Goal: Navigation & Orientation: Find specific page/section

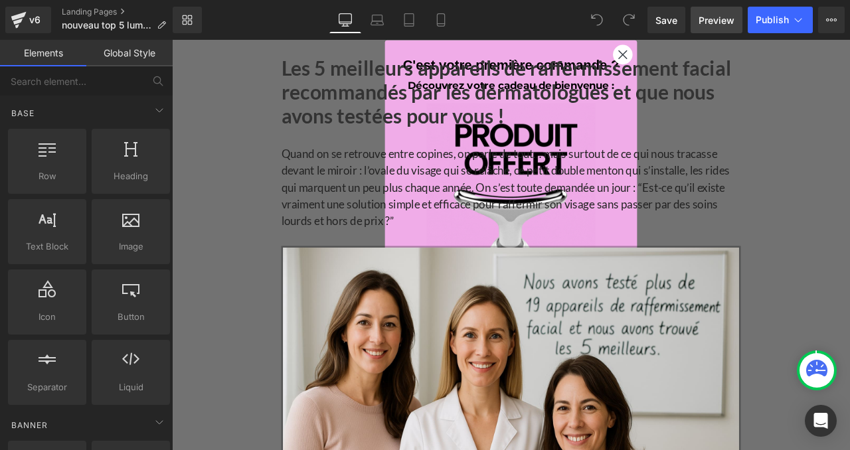
click at [709, 19] on span "Preview" at bounding box center [716, 20] width 36 height 14
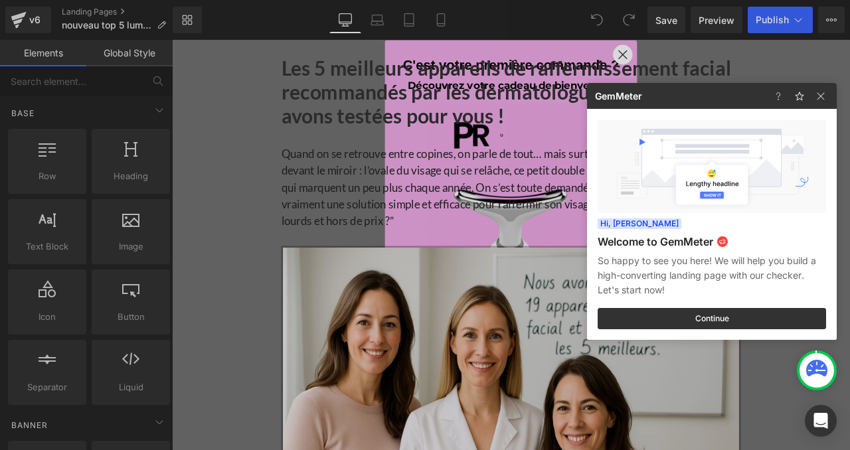
click at [16, 18] on div at bounding box center [425, 225] width 850 height 450
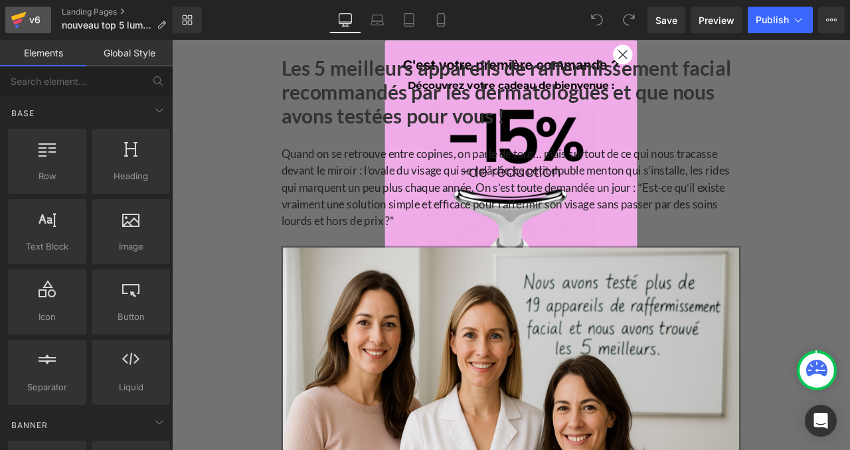
click at [30, 18] on div "v6" at bounding box center [35, 19] width 17 height 17
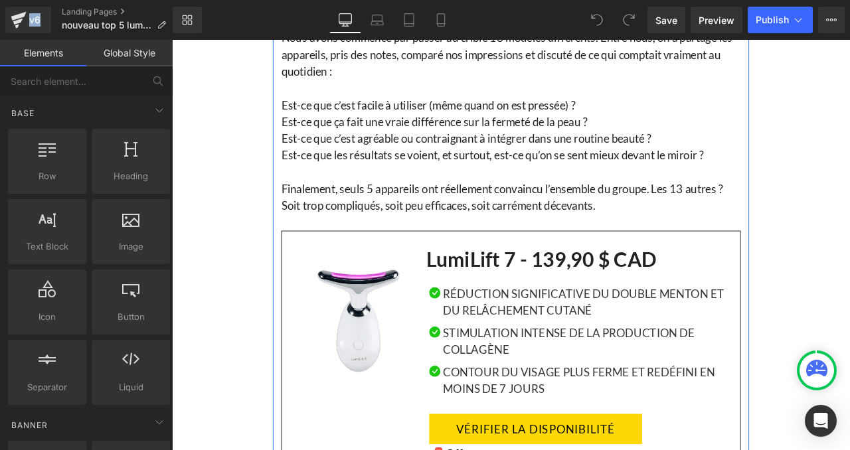
scroll to position [1285, 0]
